Goal: Find specific page/section: Find specific page/section

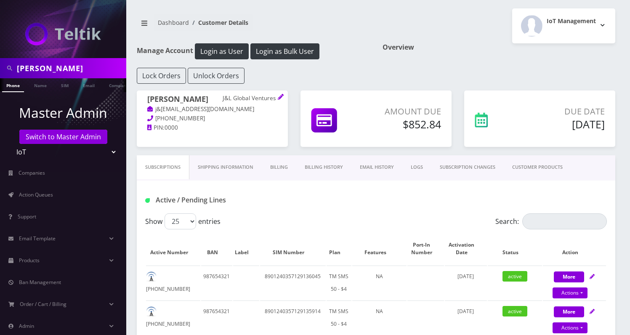
click at [45, 140] on link "Switch to Master Admin" at bounding box center [63, 137] width 88 height 14
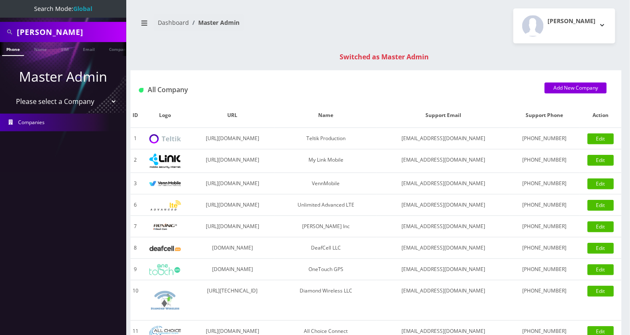
click at [45, 34] on input "[PERSON_NAME]" at bounding box center [70, 32] width 107 height 16
paste input "[PERSON_NAME]-Teltik/Brite - He would like to add 64 lines and is requesting a …"
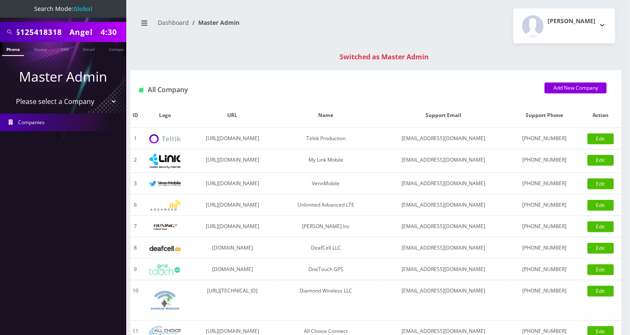
click at [77, 29] on input "John Creasy-Teltik/Brite - He would like to add 64 lines and is requesting a Ca…" at bounding box center [70, 32] width 107 height 16
click at [77, 30] on input "John Creasy-Teltik/Brite - He would like to add 64 lines and is requesting a Ca…" at bounding box center [70, 32] width 107 height 16
drag, startPoint x: 16, startPoint y: 182, endPoint x: 17, endPoint y: 178, distance: 4.4
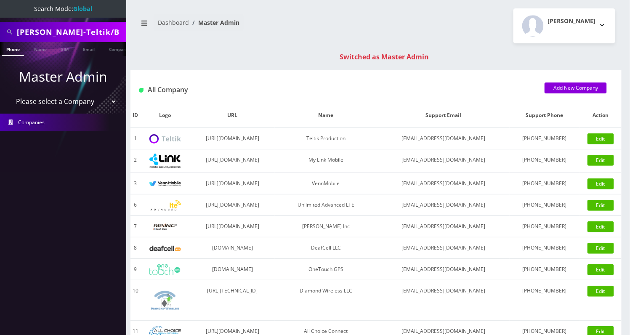
click at [16, 182] on nav "Search Mode: Global John Creasy-Teltik/Brite - He would like to add 64 lines an…" at bounding box center [63, 167] width 126 height 335
click at [54, 27] on input "John Creasy-Teltik/Brite - He would like to add 64 lines and is requesting a Ca…" at bounding box center [70, 32] width 107 height 16
paste input "Creasy"
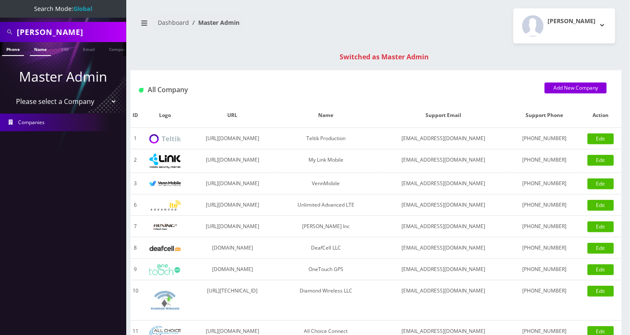
type input "Creasy"
click at [36, 46] on link "Name" at bounding box center [40, 49] width 21 height 14
